Goal: Find specific page/section: Find specific page/section

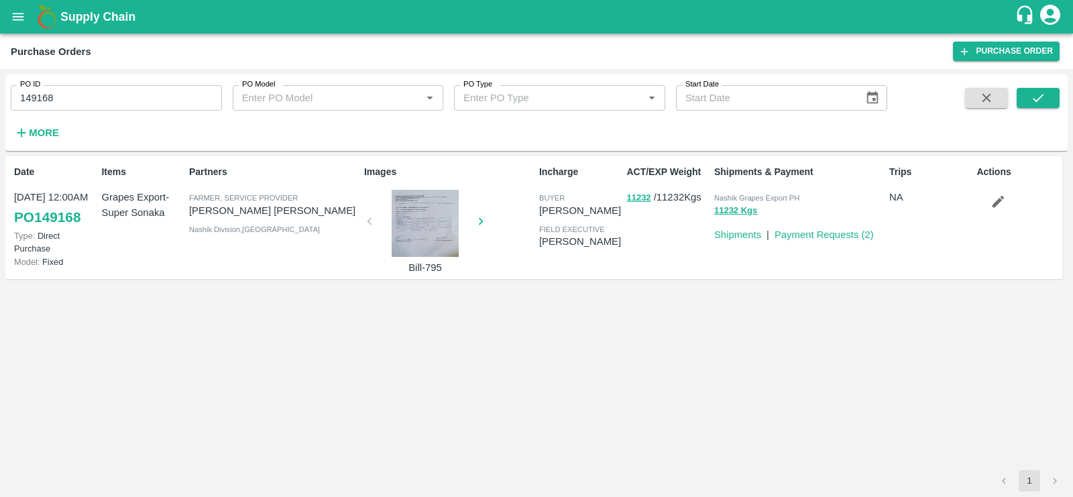
click at [11, 13] on icon "open drawer" at bounding box center [18, 16] width 15 height 15
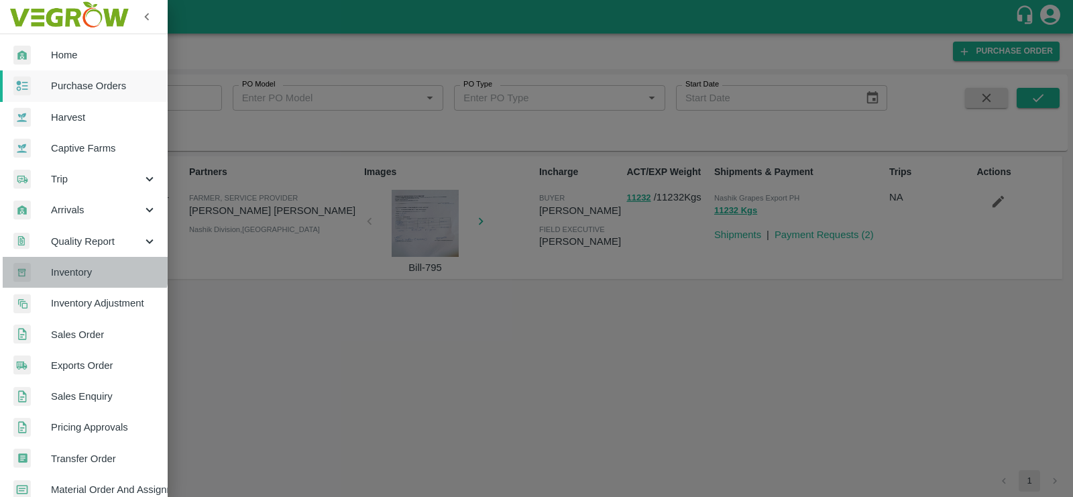
click at [84, 268] on span "Inventory" at bounding box center [104, 272] width 106 height 15
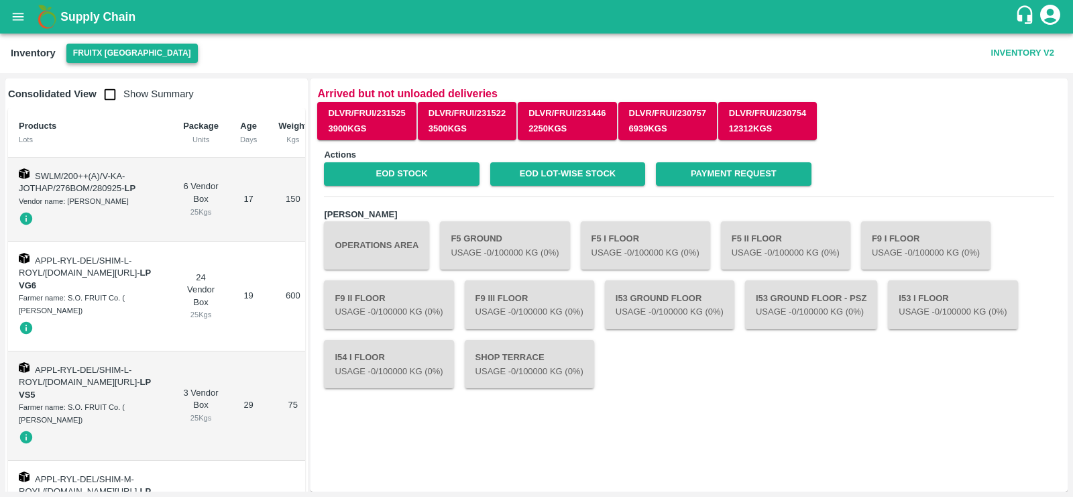
click at [103, 49] on button "FruitX [GEOGRAPHIC_DATA]" at bounding box center [131, 53] width 131 height 19
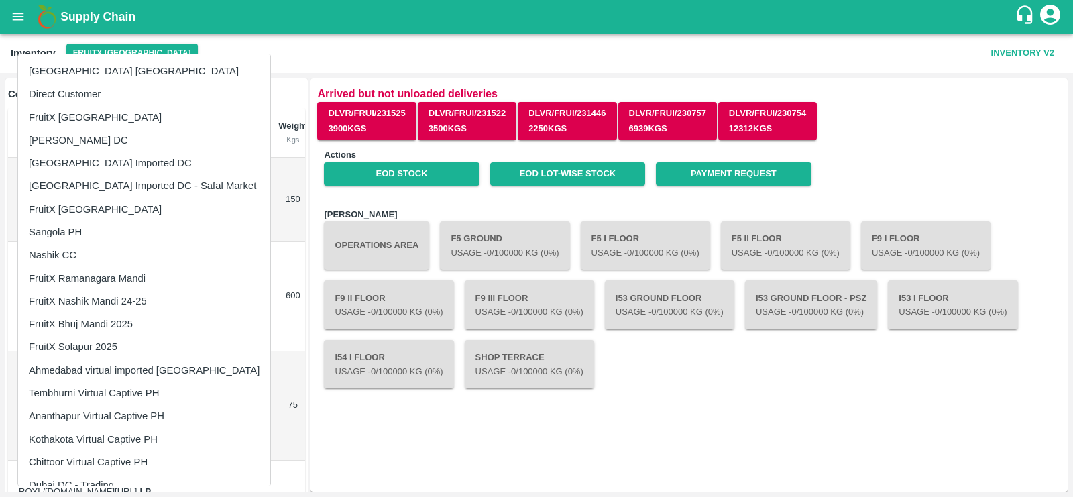
click at [61, 100] on li "Direct Customer" at bounding box center [144, 93] width 252 height 23
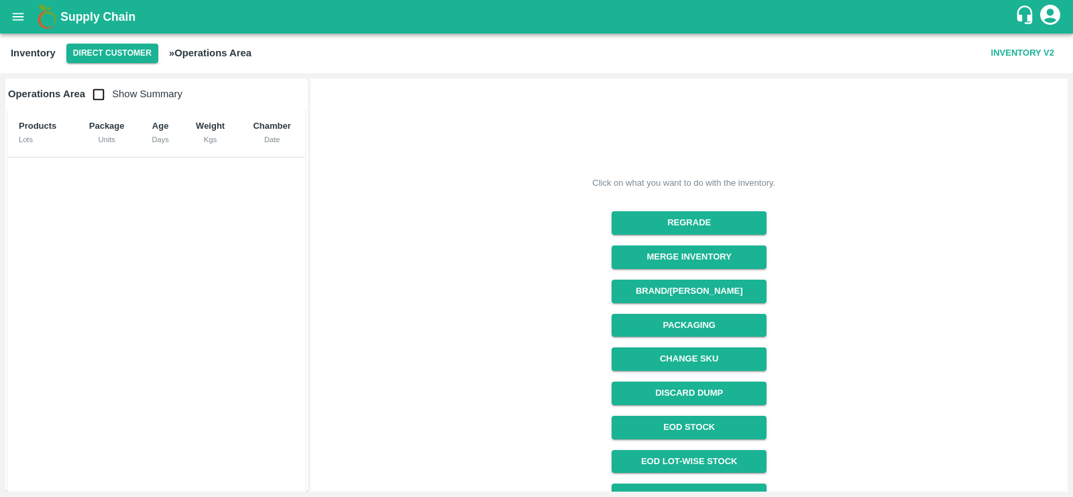
scroll to position [123, 0]
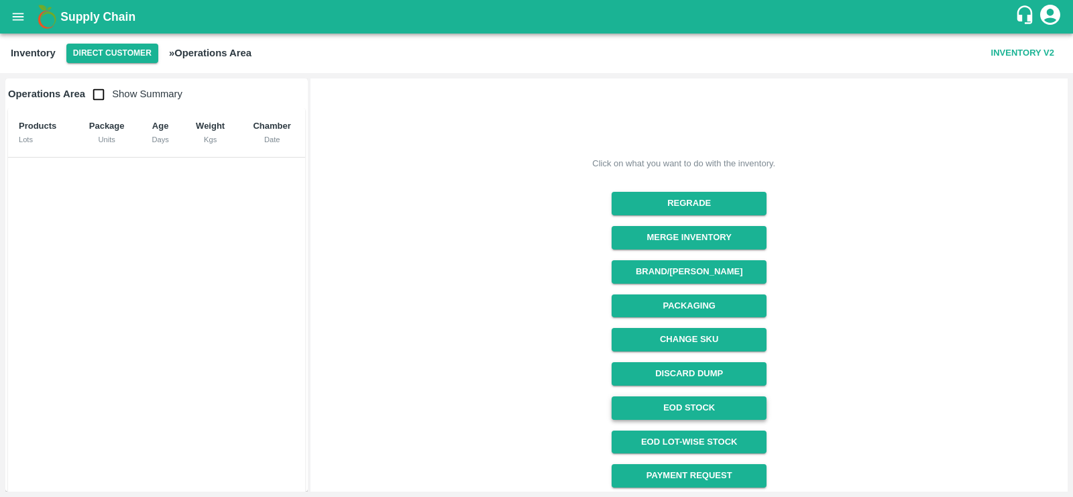
click at [695, 408] on link "EOD Stock" at bounding box center [688, 407] width 155 height 23
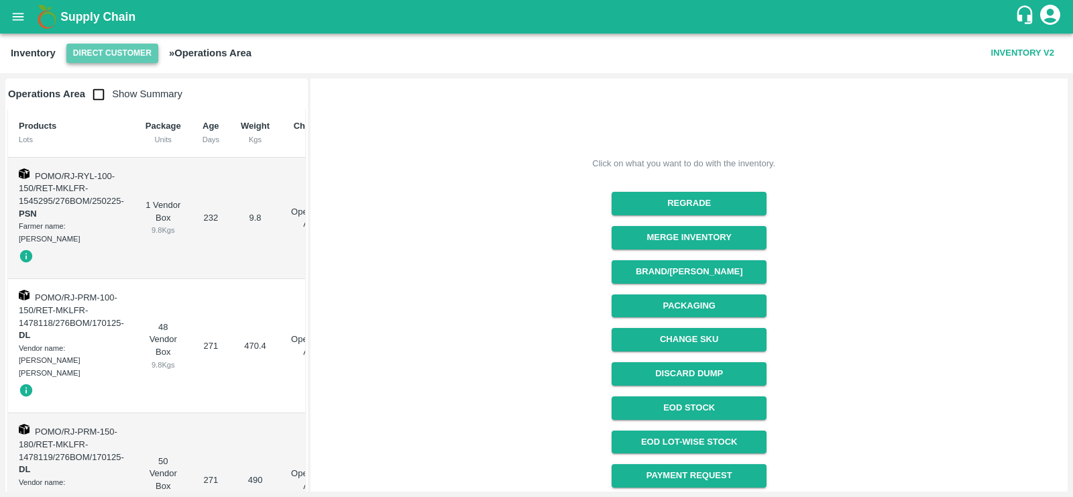
click at [120, 49] on button "Direct Customer" at bounding box center [112, 53] width 92 height 19
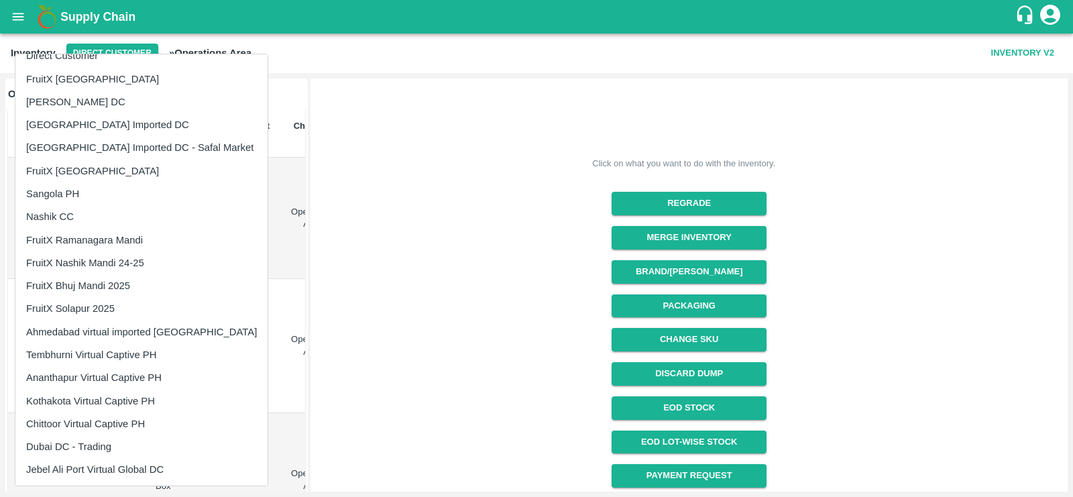
scroll to position [0, 0]
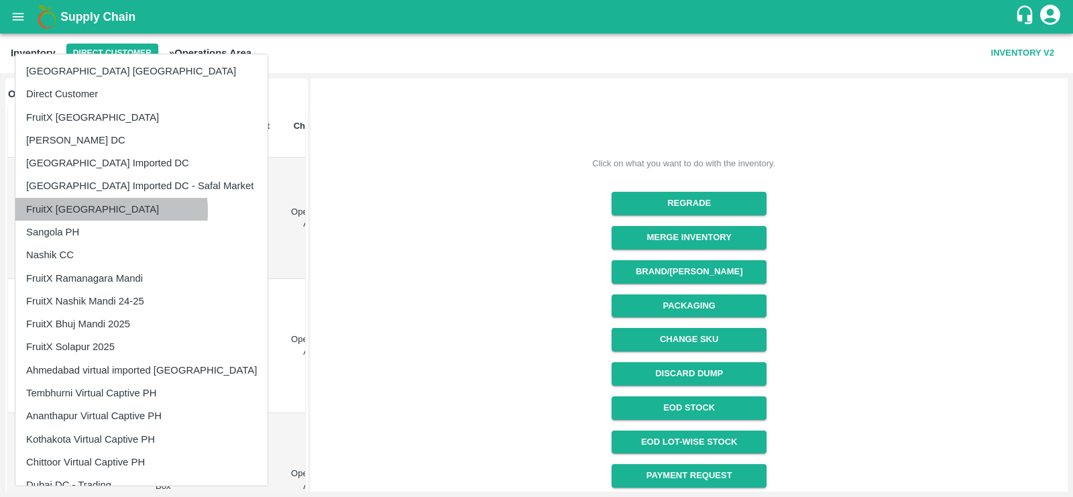
click at [84, 211] on li "FruitX [GEOGRAPHIC_DATA]" at bounding box center [141, 209] width 252 height 23
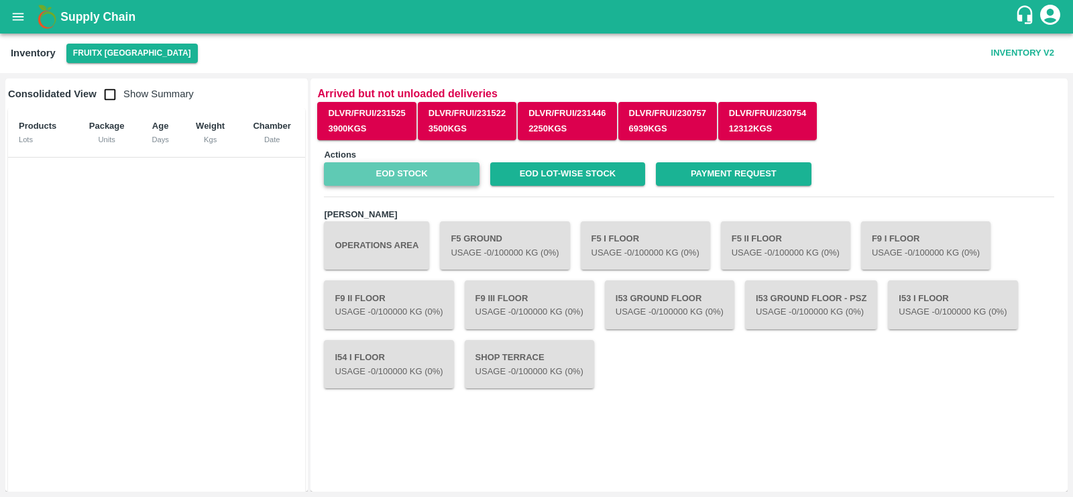
click at [415, 169] on link "EOD Stock" at bounding box center [401, 173] width 155 height 23
